Goal: Task Accomplishment & Management: Complete application form

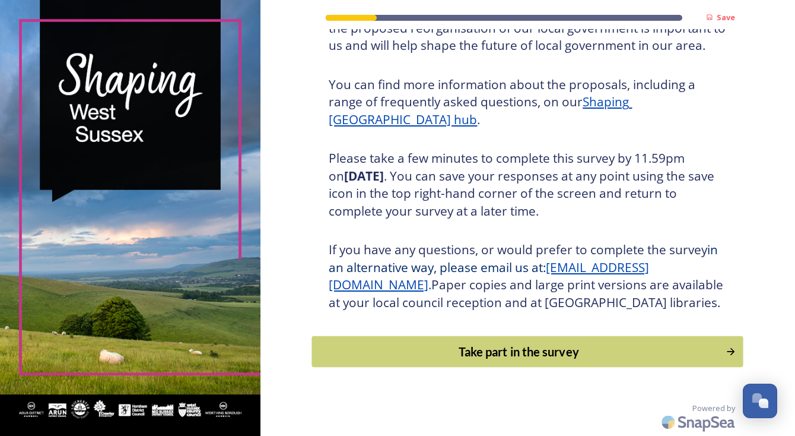
click at [478, 350] on div "Take part in the survey" at bounding box center [519, 351] width 401 height 18
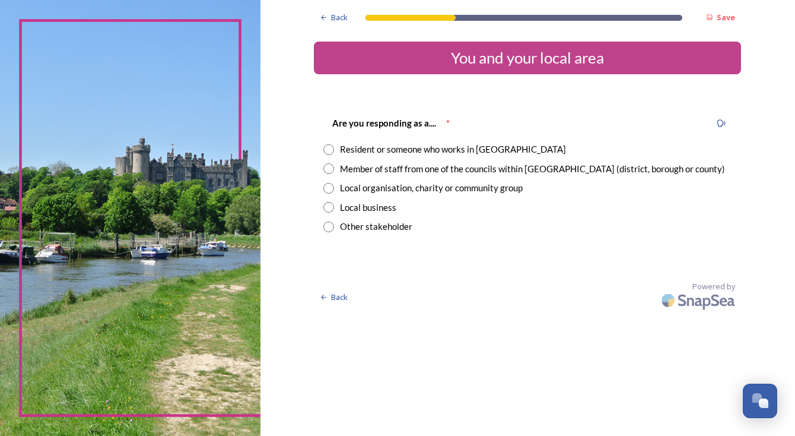
click at [334, 148] on input "radio" at bounding box center [328, 149] width 11 height 11
radio input "true"
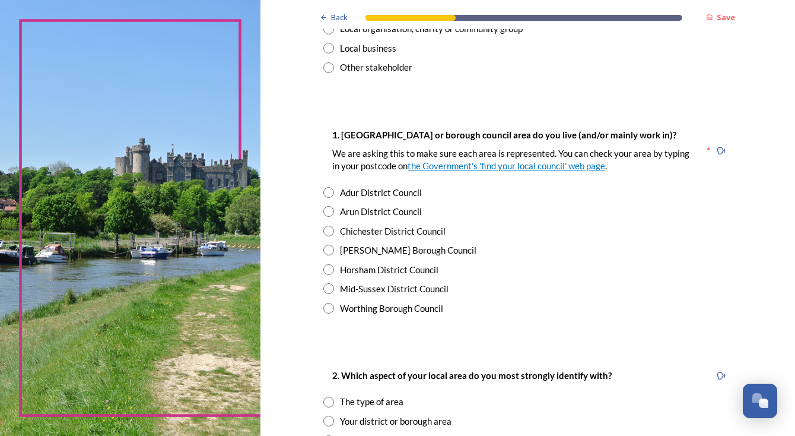
scroll to position [227, 0]
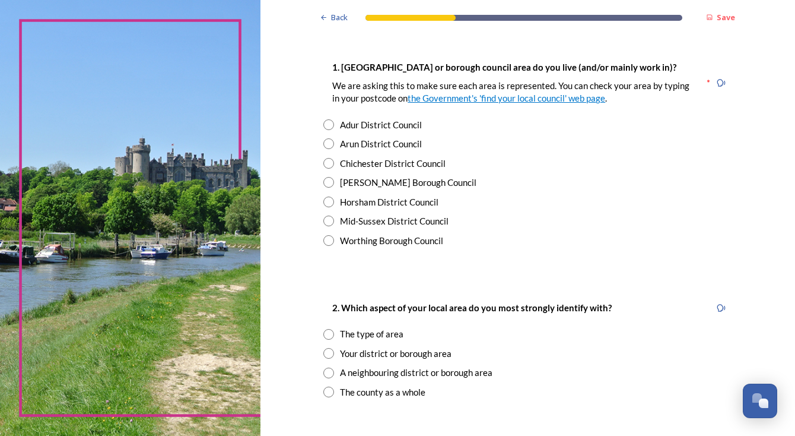
click at [334, 199] on input "radio" at bounding box center [328, 201] width 11 height 11
radio input "true"
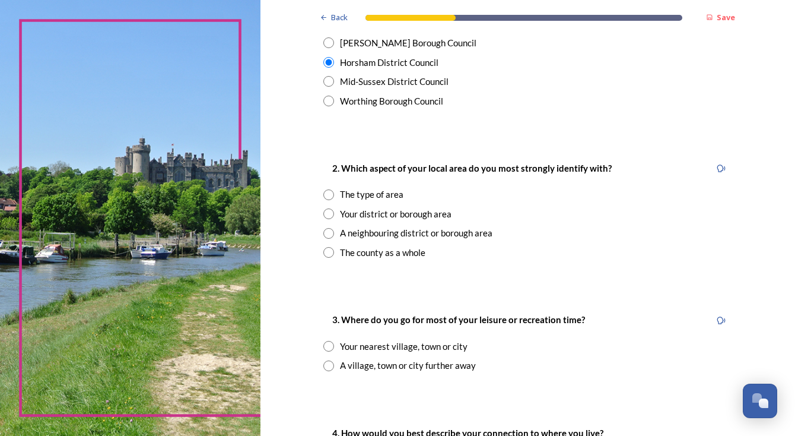
scroll to position [370, 0]
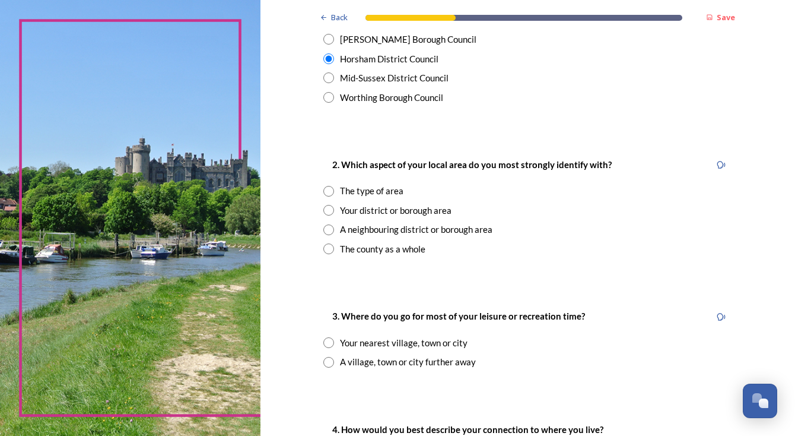
click at [334, 244] on input "radio" at bounding box center [328, 248] width 11 height 11
radio input "true"
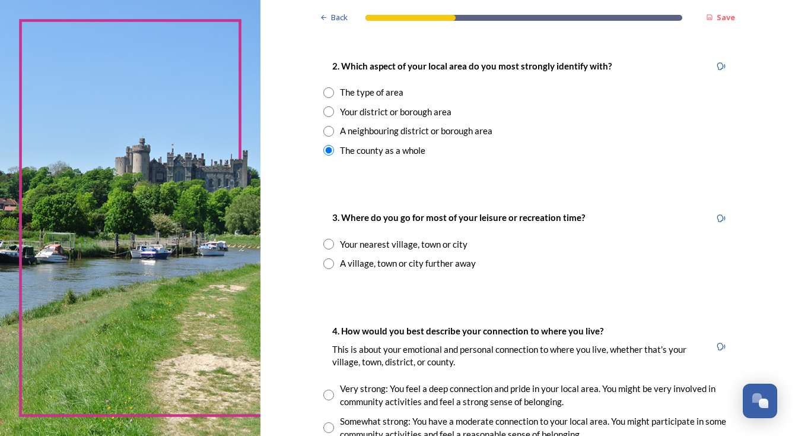
scroll to position [469, 0]
click at [334, 238] on input "radio" at bounding box center [328, 243] width 11 height 11
radio input "true"
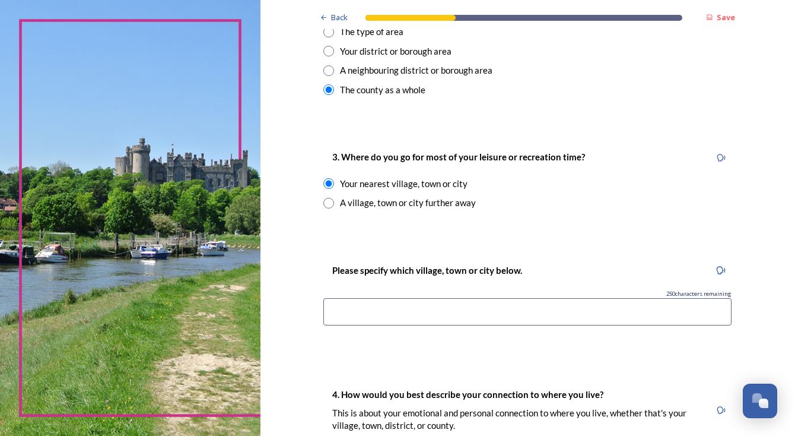
scroll to position [539, 0]
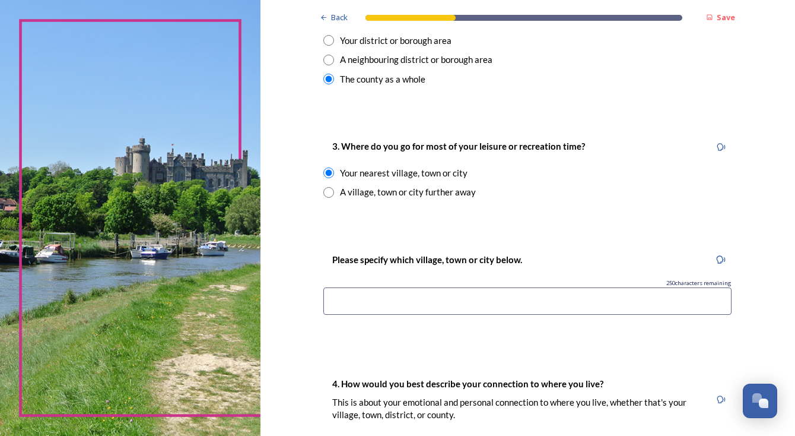
click at [370, 293] on input at bounding box center [527, 300] width 408 height 27
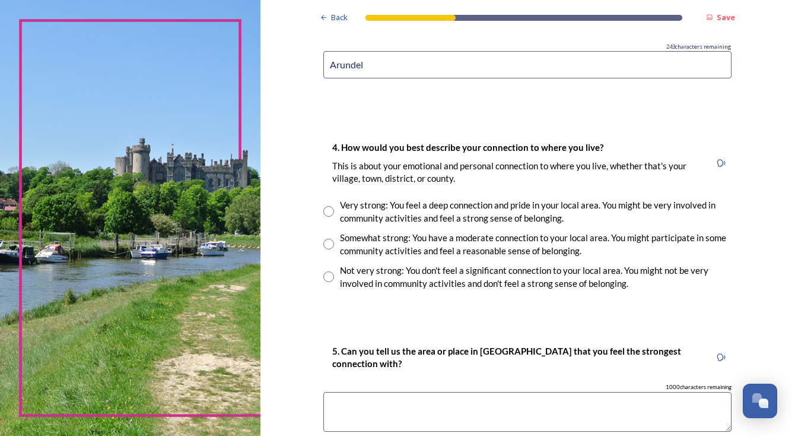
scroll to position [793, 0]
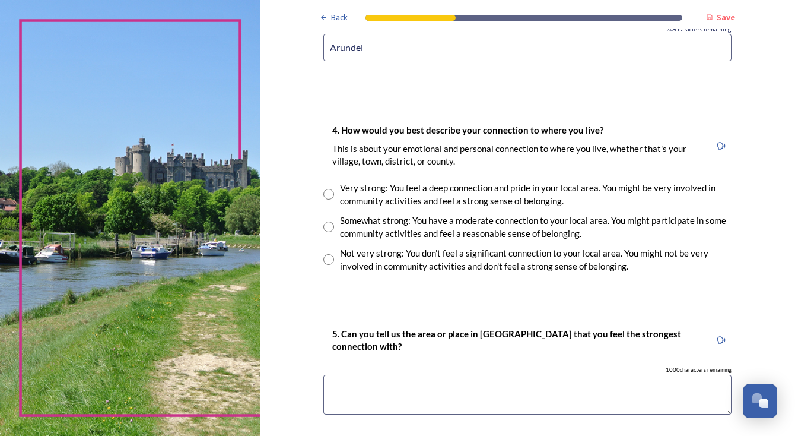
type input "Arundel"
click at [334, 189] on input "radio" at bounding box center [328, 194] width 11 height 11
radio input "true"
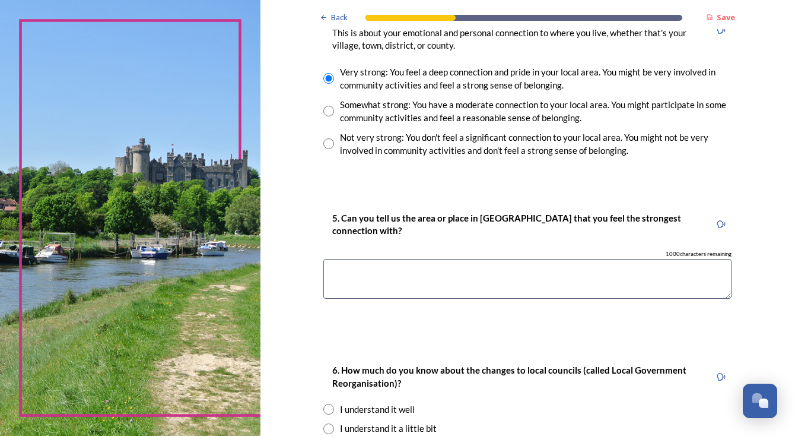
scroll to position [893, 0]
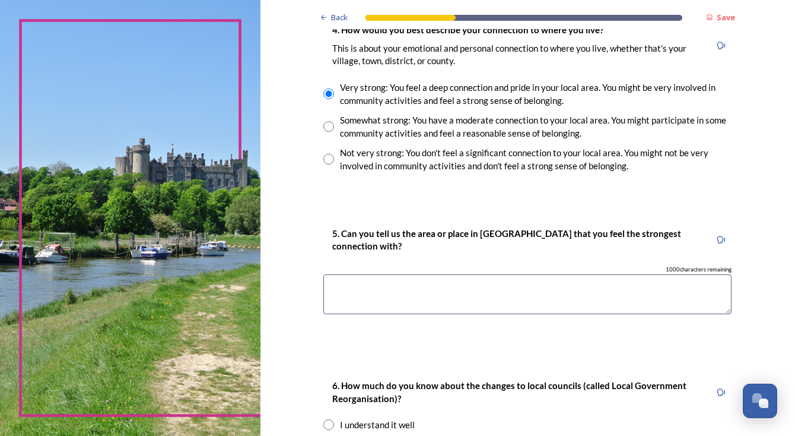
click at [406, 281] on textarea at bounding box center [527, 294] width 408 height 40
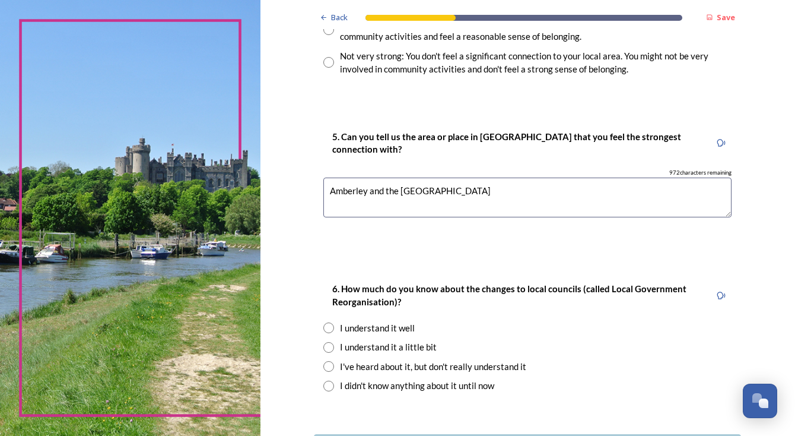
scroll to position [1004, 0]
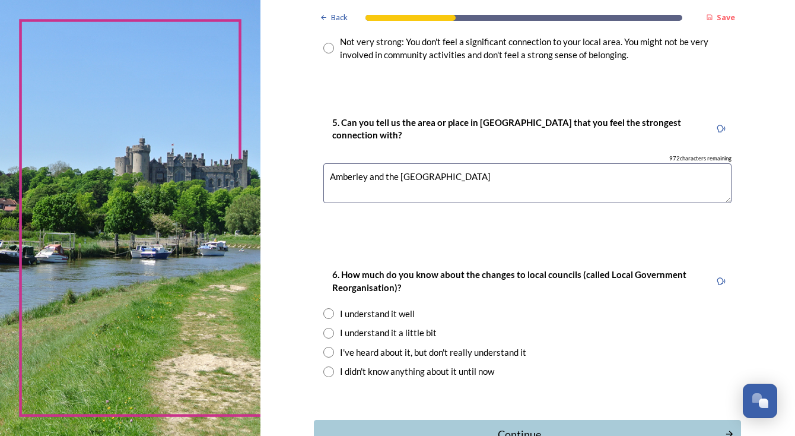
type textarea "Amberley and the [GEOGRAPHIC_DATA]"
click at [334, 347] on input "radio" at bounding box center [328, 352] width 11 height 11
radio input "true"
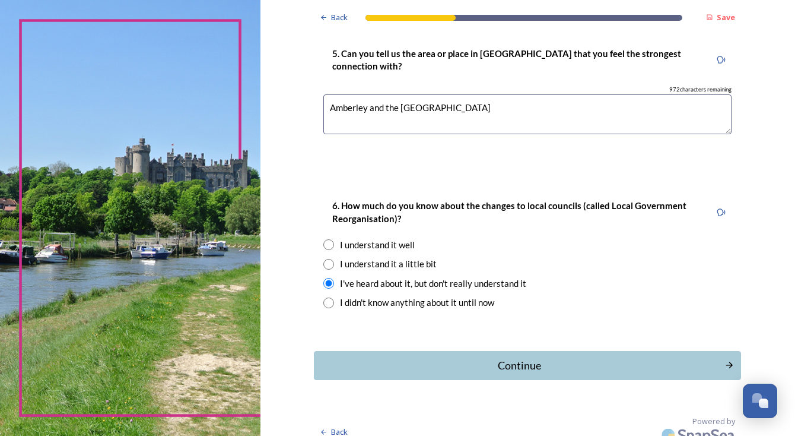
scroll to position [1072, 0]
click at [372, 358] on div "Continue" at bounding box center [520, 366] width 402 height 16
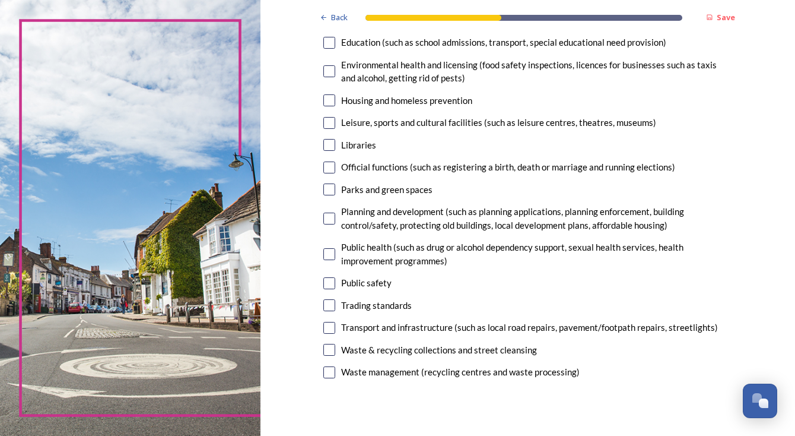
scroll to position [274, 0]
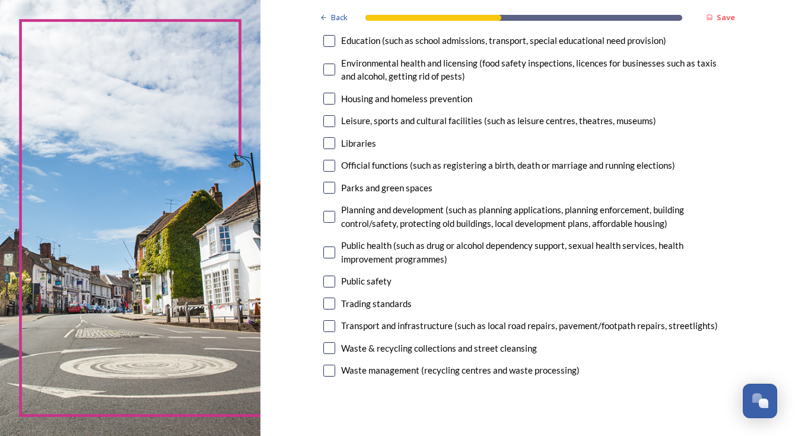
click at [335, 364] on input "checkbox" at bounding box center [329, 370] width 12 height 12
checkbox input "true"
click at [335, 320] on input "checkbox" at bounding box center [329, 326] width 12 height 12
checkbox input "true"
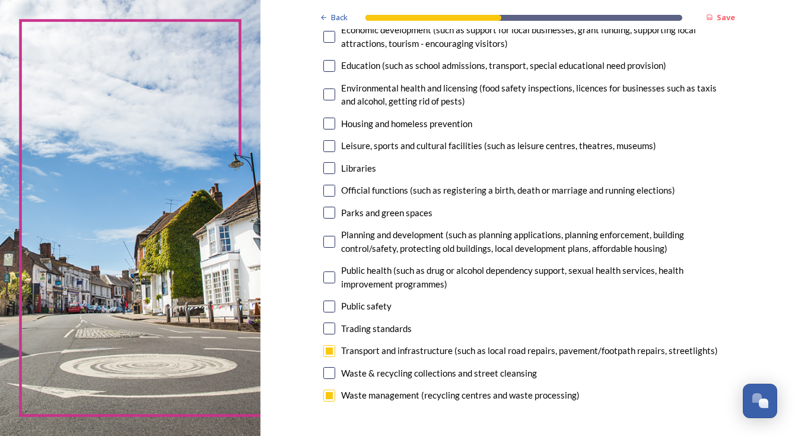
scroll to position [251, 0]
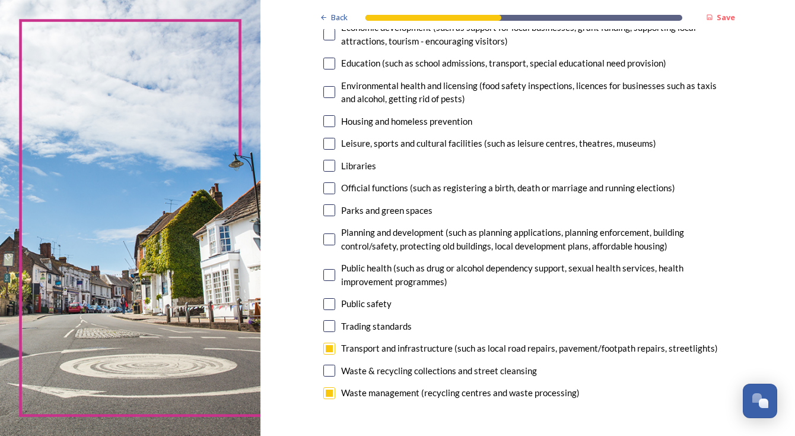
click at [335, 234] on input "checkbox" at bounding box center [329, 239] width 12 height 12
checkbox input "true"
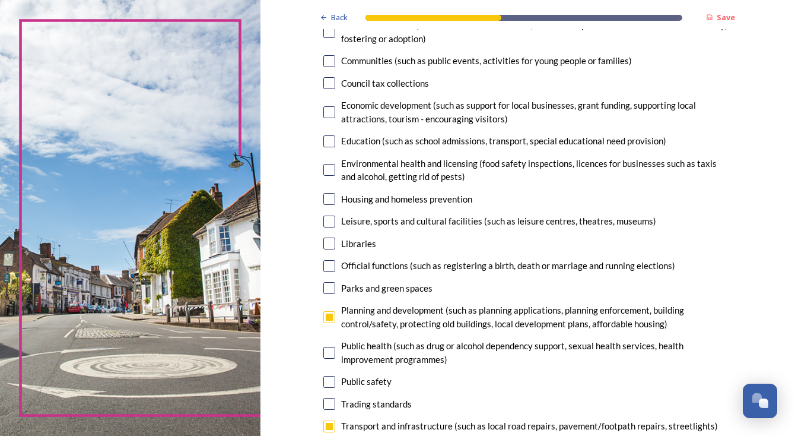
scroll to position [176, 0]
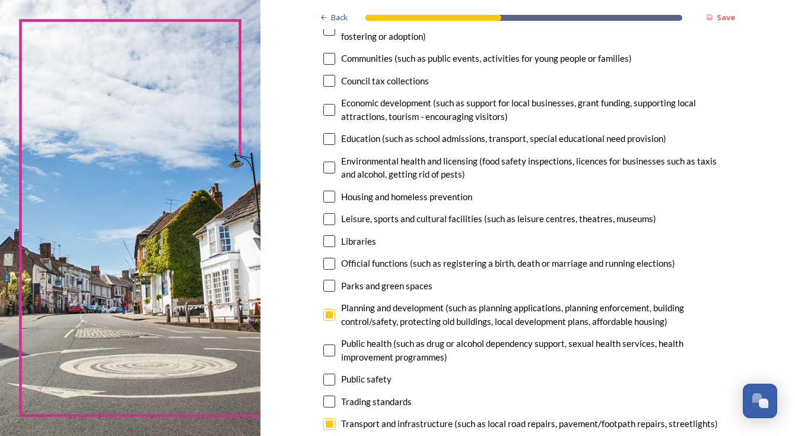
click at [335, 164] on input "checkbox" at bounding box center [329, 167] width 12 height 12
checkbox input "true"
click at [335, 133] on input "checkbox" at bounding box center [329, 139] width 12 height 12
checkbox input "true"
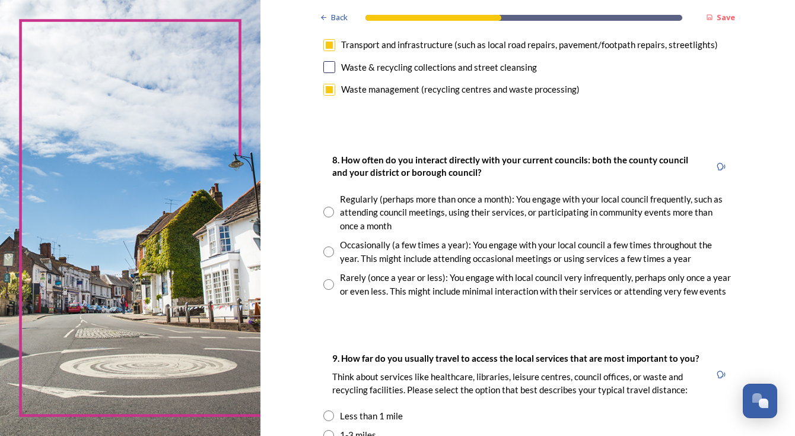
scroll to position [555, 0]
click at [334, 245] on input "radio" at bounding box center [328, 250] width 11 height 11
radio input "true"
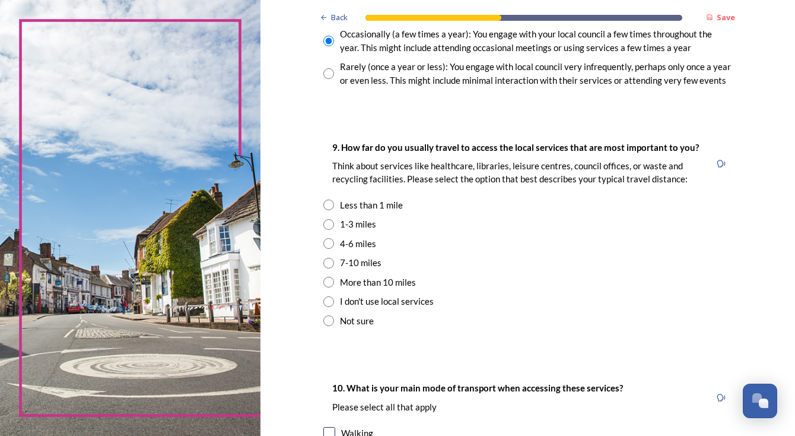
scroll to position [775, 0]
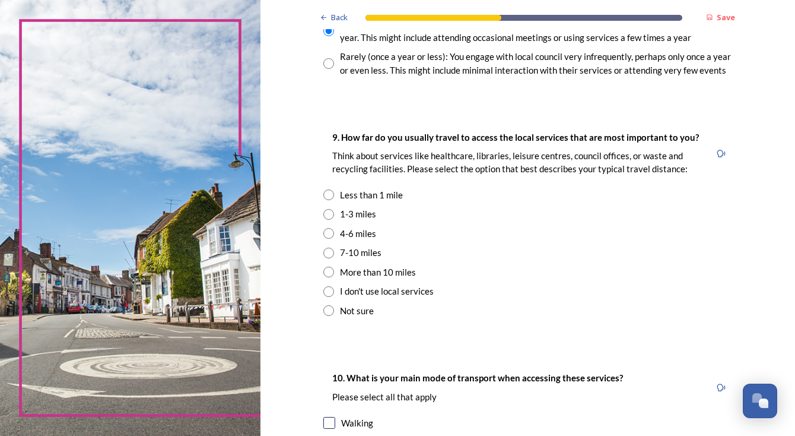
click at [334, 228] on input "radio" at bounding box center [328, 233] width 11 height 11
radio input "true"
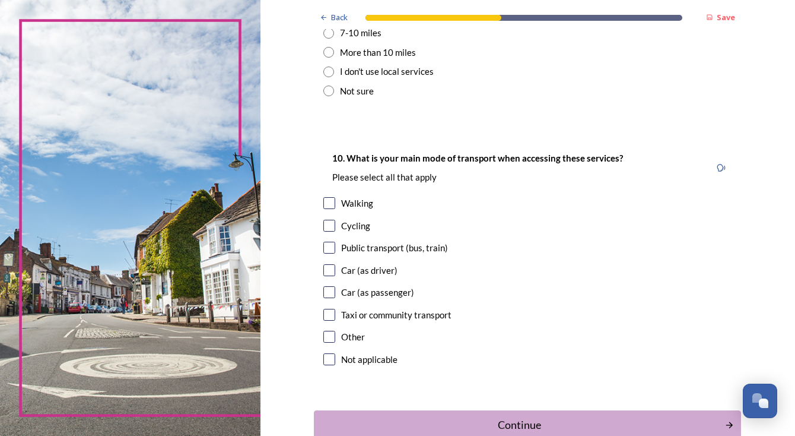
scroll to position [0, 0]
click at [335, 264] on input "checkbox" at bounding box center [329, 270] width 12 height 12
checkbox input "true"
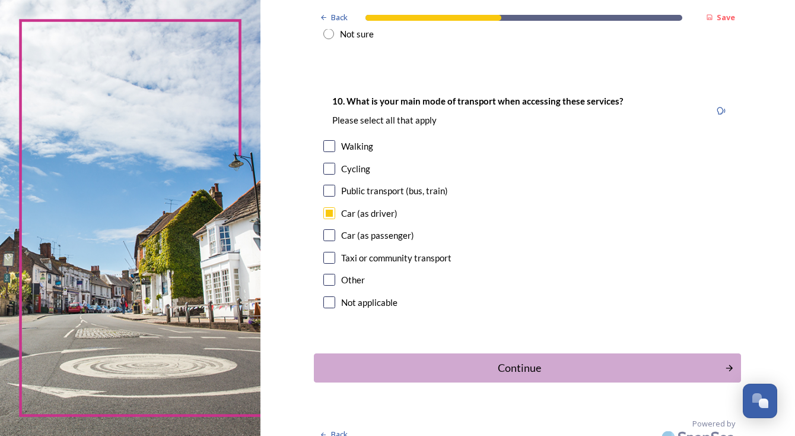
scroll to position [1051, 0]
click at [505, 360] on div "Continue" at bounding box center [520, 368] width 402 height 16
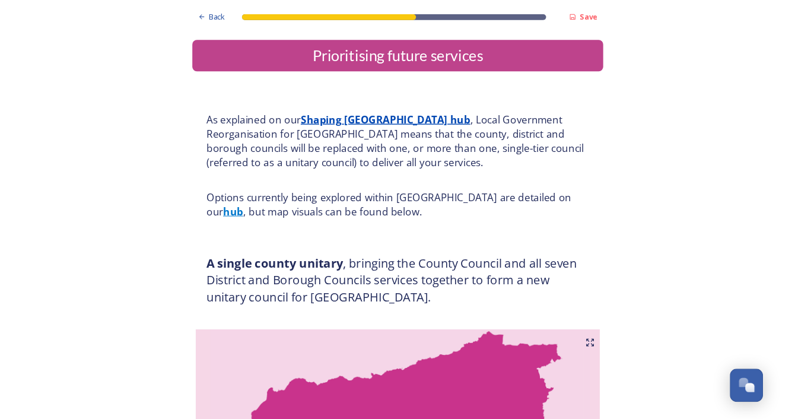
scroll to position [0, 0]
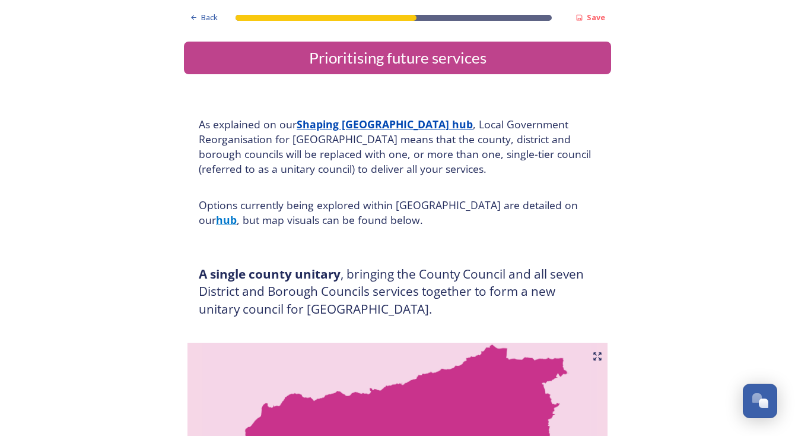
click at [370, 125] on u "Shaping [GEOGRAPHIC_DATA] hub" at bounding box center [385, 124] width 176 height 14
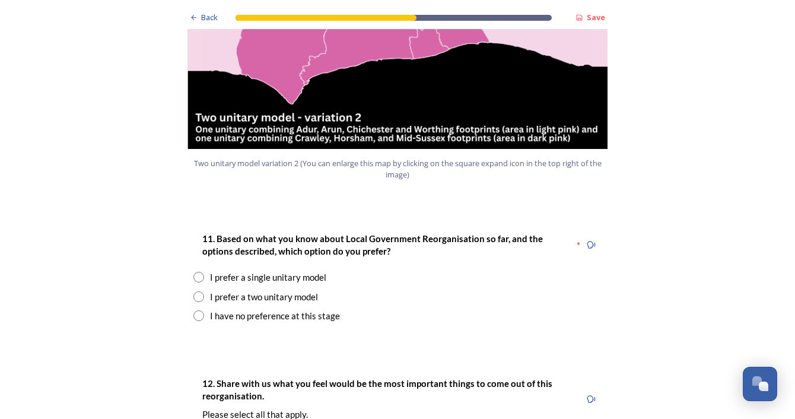
scroll to position [1430, 0]
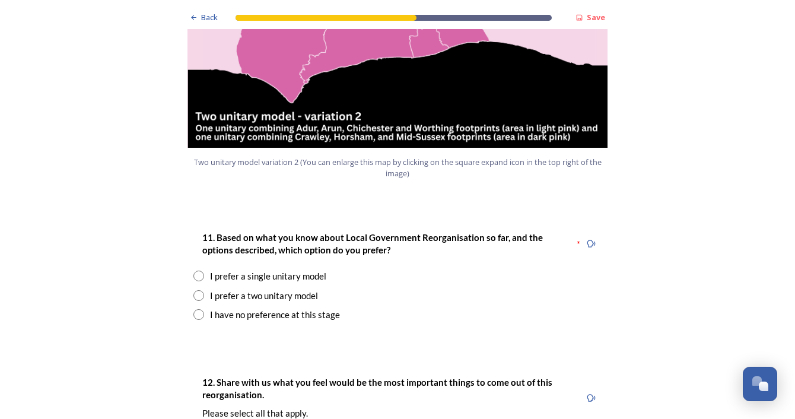
click at [199, 290] on input "radio" at bounding box center [198, 295] width 11 height 11
radio input "true"
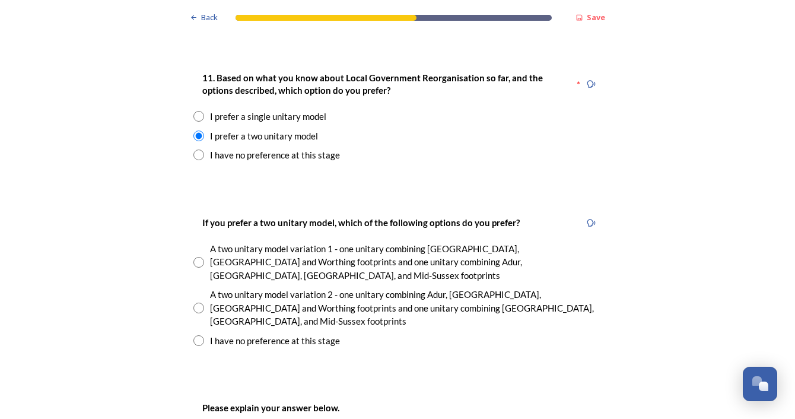
scroll to position [1593, 0]
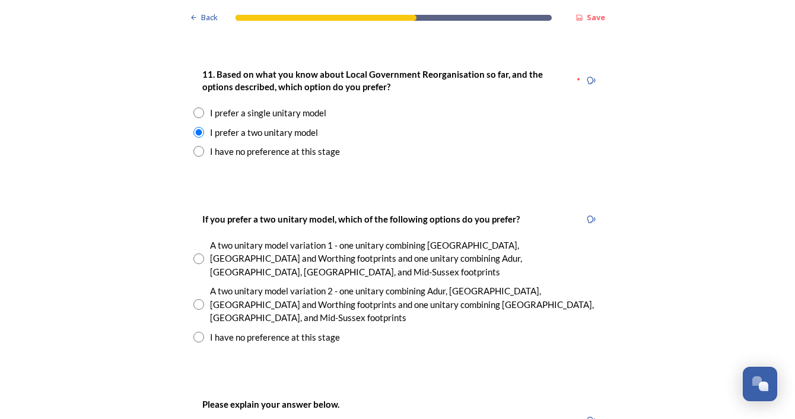
click at [201, 253] on input "radio" at bounding box center [198, 258] width 11 height 11
radio input "true"
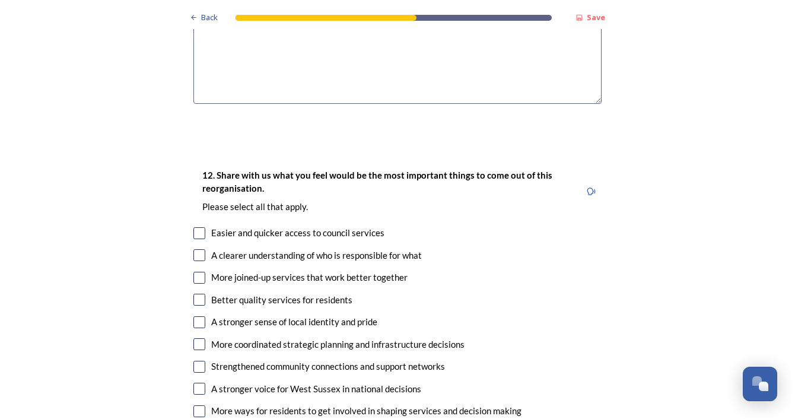
scroll to position [2093, 0]
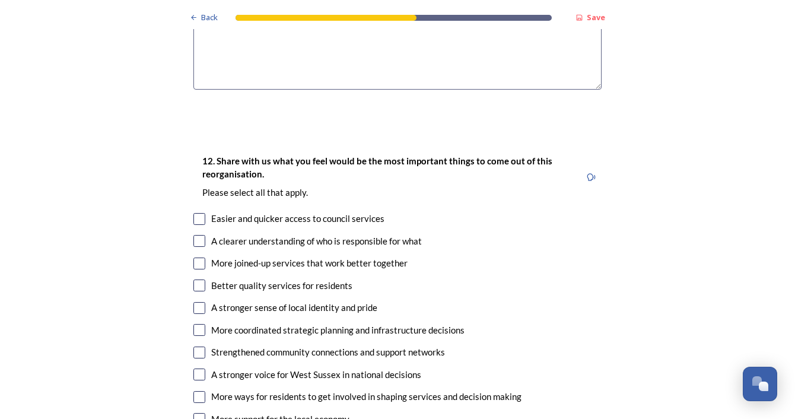
click at [199, 258] on input "checkbox" at bounding box center [199, 264] width 12 height 12
checkbox input "true"
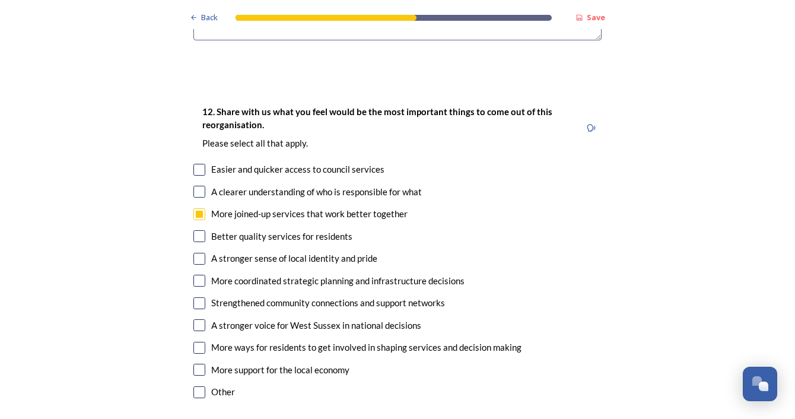
scroll to position [2145, 0]
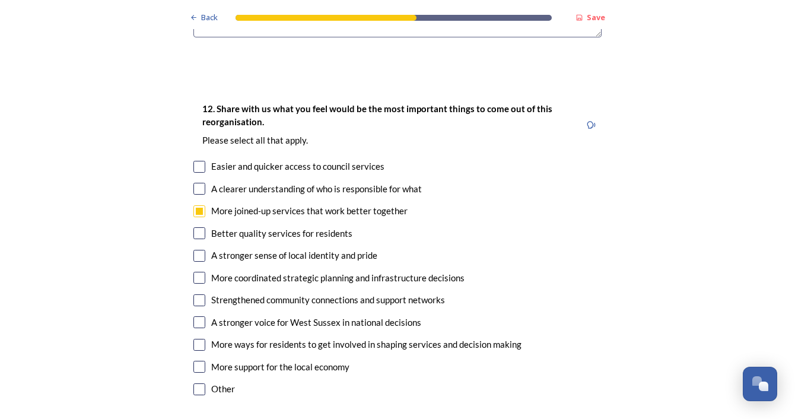
click at [199, 316] on input "checkbox" at bounding box center [199, 322] width 12 height 12
checkbox input "true"
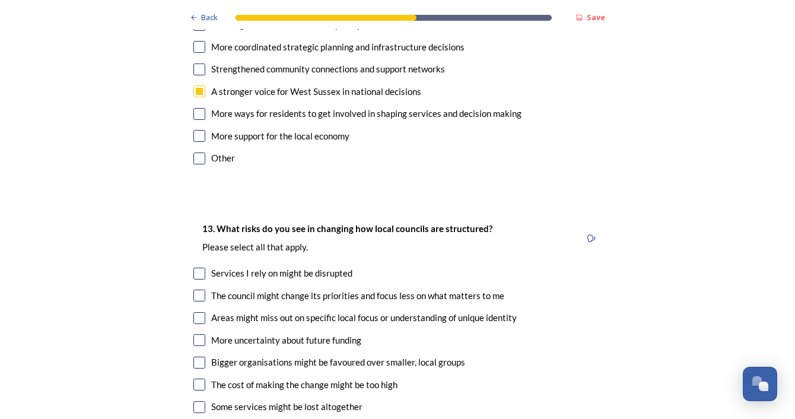
scroll to position [2376, 0]
click at [199, 267] on input "checkbox" at bounding box center [199, 273] width 12 height 12
checkbox input "true"
click at [198, 289] on input "checkbox" at bounding box center [199, 295] width 12 height 12
checkbox input "true"
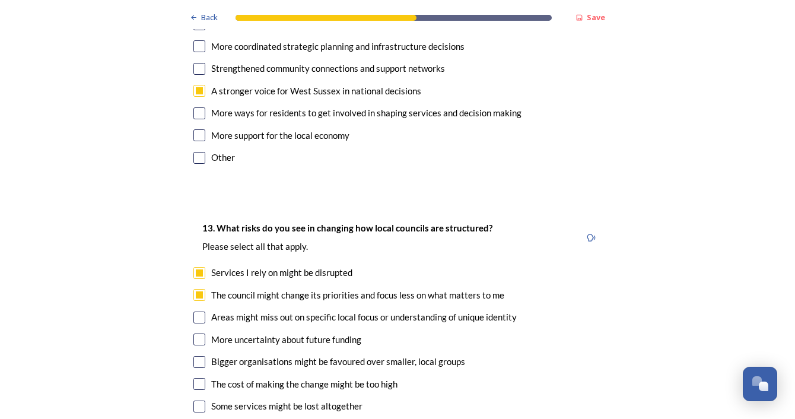
scroll to position [0, 0]
click at [200, 312] on input "checkbox" at bounding box center [199, 318] width 12 height 12
checkbox input "true"
click at [199, 356] on input "checkbox" at bounding box center [199, 362] width 12 height 12
checkbox input "true"
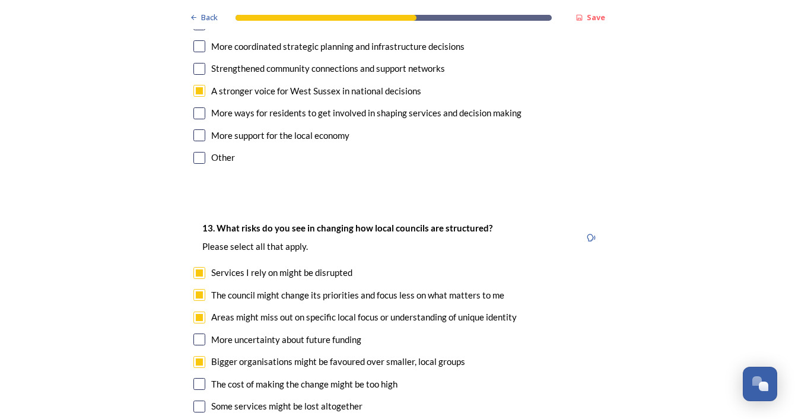
click at [199, 378] on input "checkbox" at bounding box center [199, 384] width 12 height 12
checkbox input "true"
click at [199, 401] on input "checkbox" at bounding box center [199, 407] width 12 height 12
checkbox input "true"
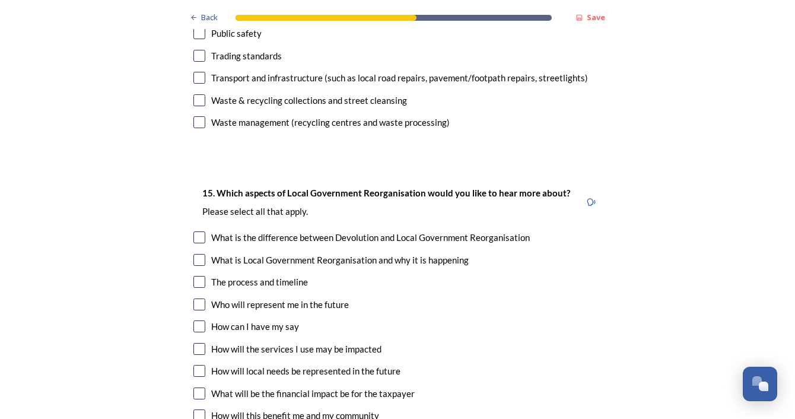
scroll to position [3345, 0]
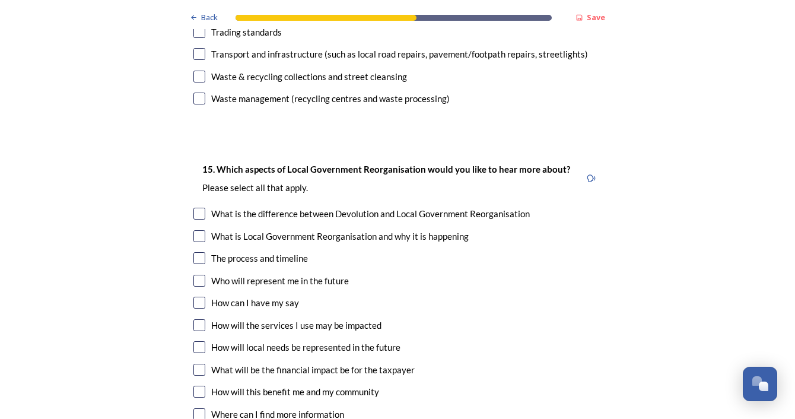
click at [199, 208] on input "checkbox" at bounding box center [199, 214] width 12 height 12
checkbox input "true"
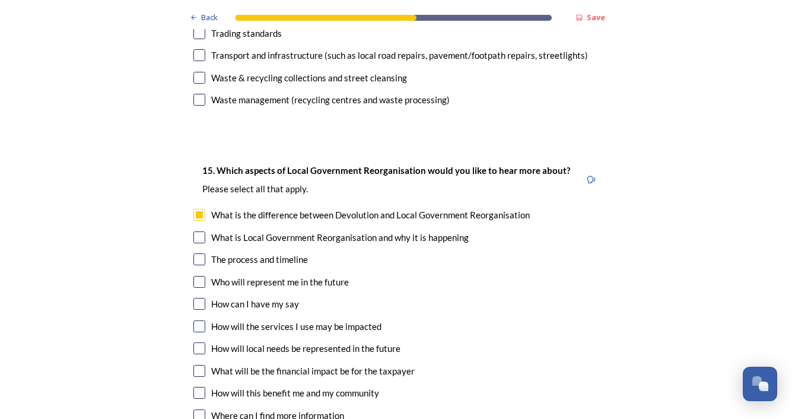
scroll to position [3350, 0]
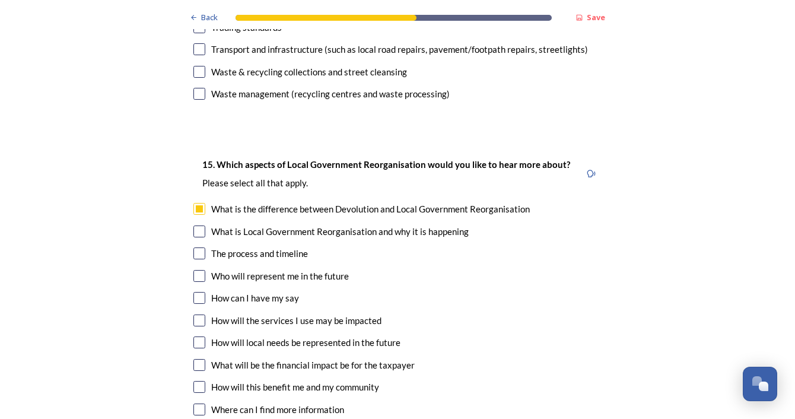
click at [198, 336] on input "checkbox" at bounding box center [199, 342] width 12 height 12
checkbox input "true"
click at [201, 359] on input "checkbox" at bounding box center [199, 365] width 12 height 12
checkbox input "true"
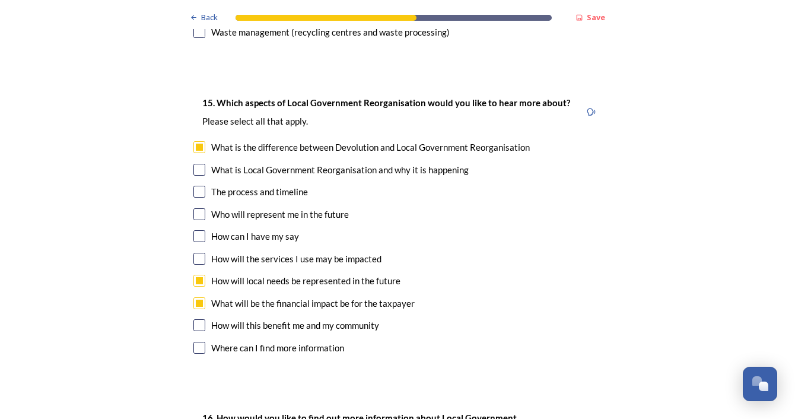
scroll to position [3417, 0]
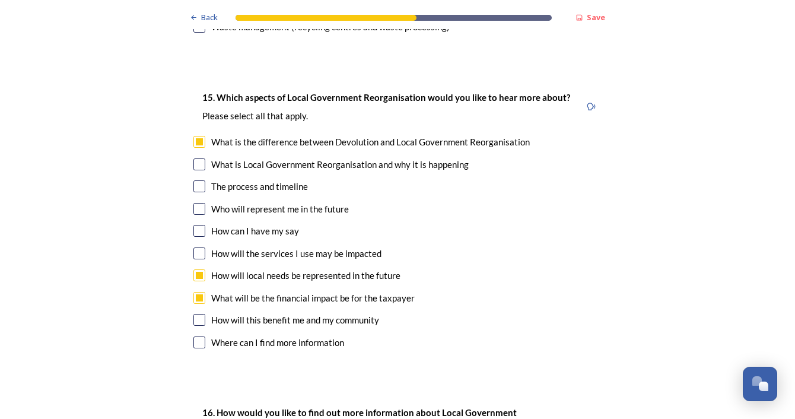
click at [199, 314] on input "checkbox" at bounding box center [199, 320] width 12 height 12
checkbox input "true"
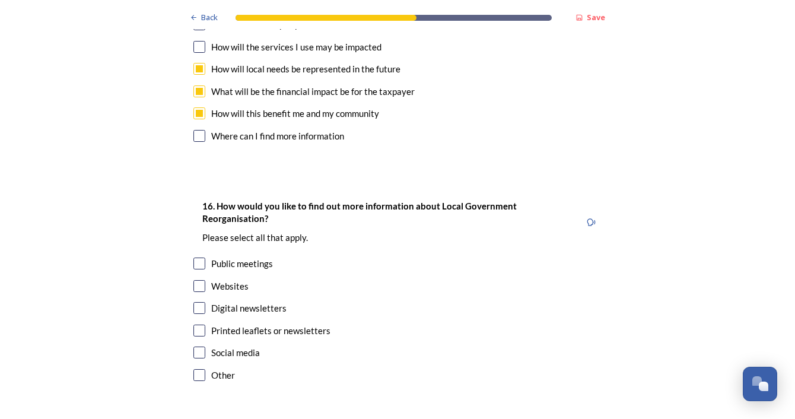
scroll to position [0, 0]
click at [200, 302] on input "checkbox" at bounding box center [199, 308] width 12 height 12
checkbox input "true"
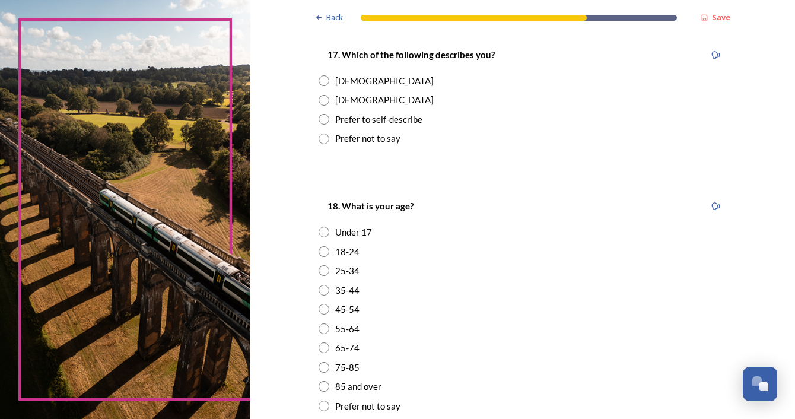
scroll to position [207, 0]
click at [329, 74] on input "radio" at bounding box center [324, 79] width 11 height 11
radio input "true"
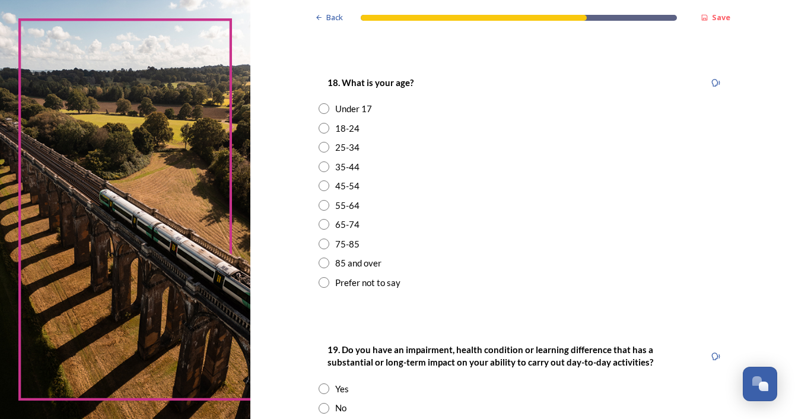
scroll to position [404, 0]
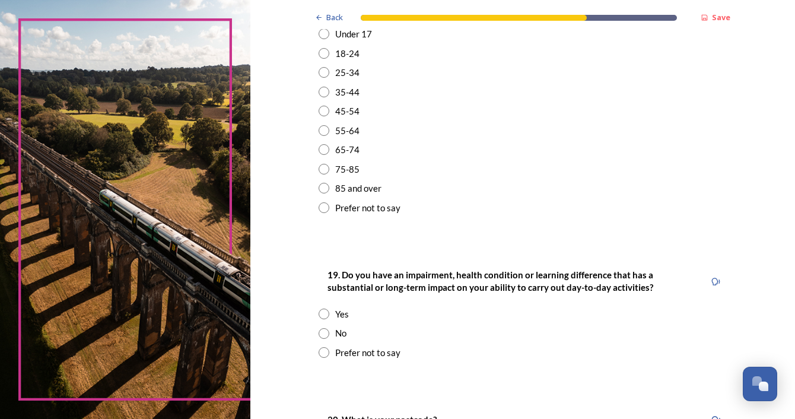
click at [329, 144] on input "radio" at bounding box center [324, 149] width 11 height 11
radio input "true"
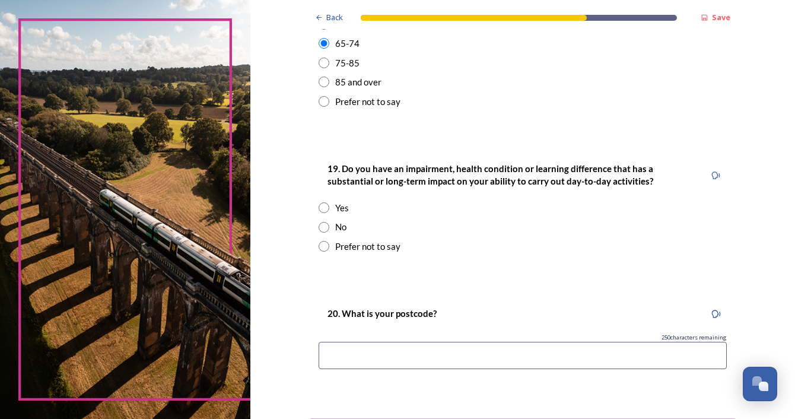
scroll to position [511, 0]
click at [329, 221] on input "radio" at bounding box center [324, 226] width 11 height 11
radio input "true"
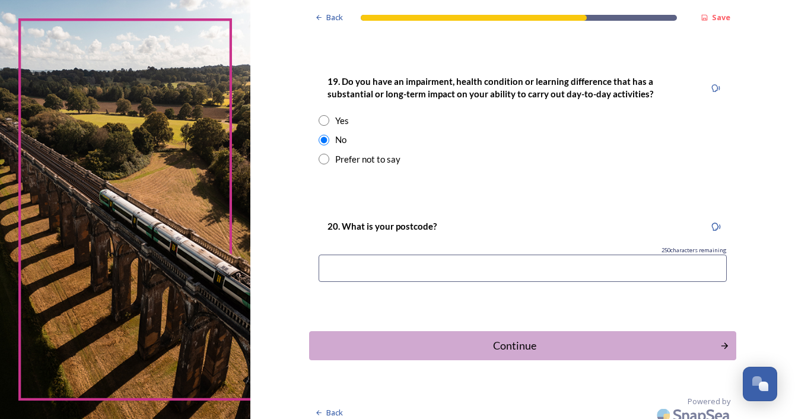
scroll to position [597, 0]
click at [359, 255] on input at bounding box center [523, 268] width 408 height 27
type input "b"
click at [374, 257] on input "BN18n9NN" at bounding box center [523, 268] width 408 height 27
type input "BN18 9NN"
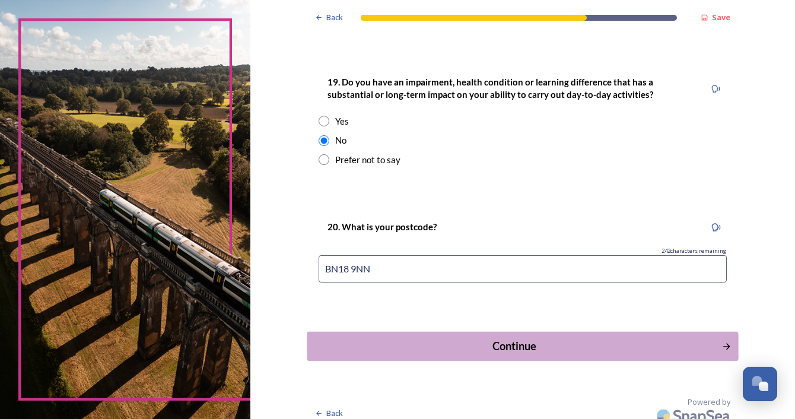
click at [393, 338] on div "Continue" at bounding box center [514, 346] width 402 height 16
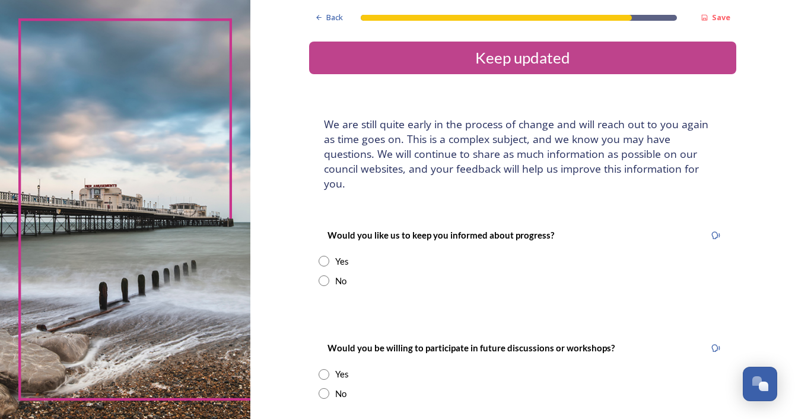
scroll to position [0, 0]
click at [329, 256] on input "radio" at bounding box center [324, 261] width 11 height 11
radio input "true"
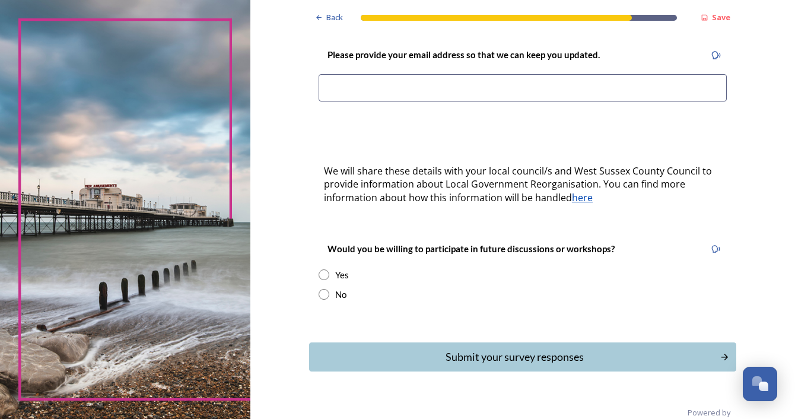
click at [374, 74] on input at bounding box center [523, 87] width 408 height 27
type input "[EMAIL_ADDRESS][DOMAIN_NAME]"
click at [329, 269] on input "radio" at bounding box center [324, 274] width 11 height 11
radio input "true"
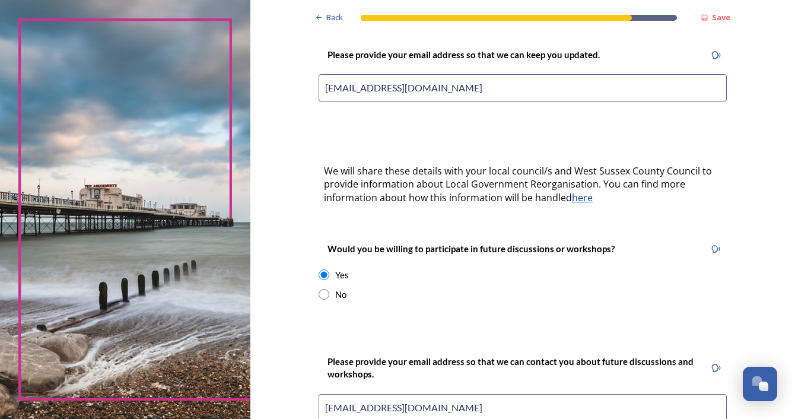
type input "[EMAIL_ADDRESS][DOMAIN_NAME]"
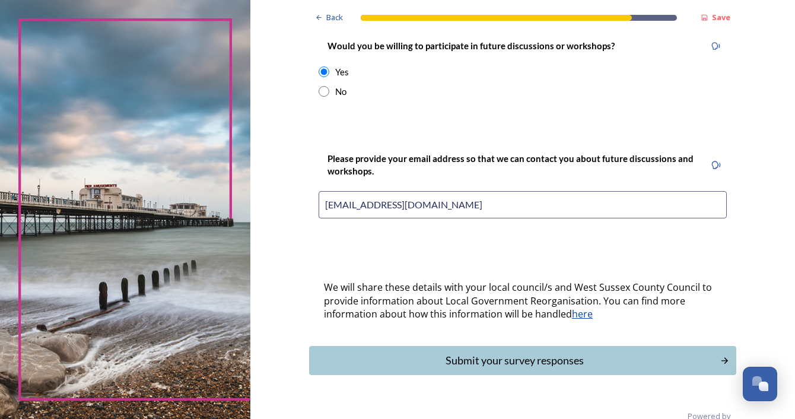
scroll to position [494, 0]
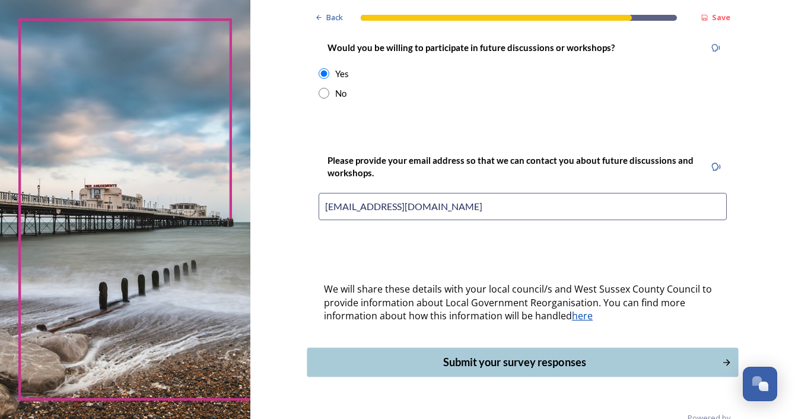
click at [422, 354] on div "Submit your survey responses" at bounding box center [514, 362] width 402 height 16
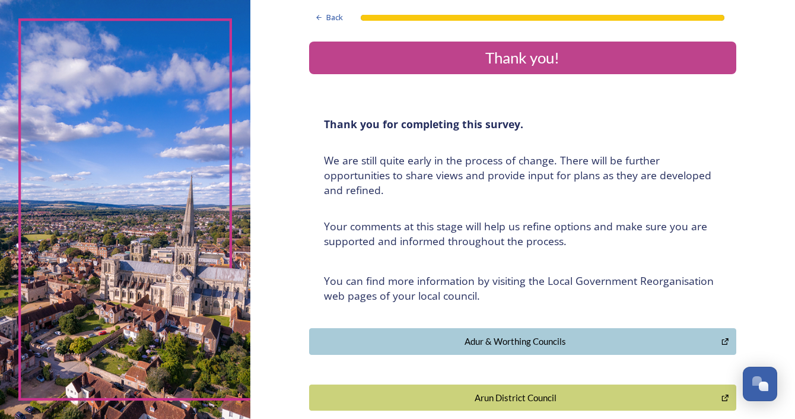
scroll to position [0, 0]
